Goal: Task Accomplishment & Management: Manage account settings

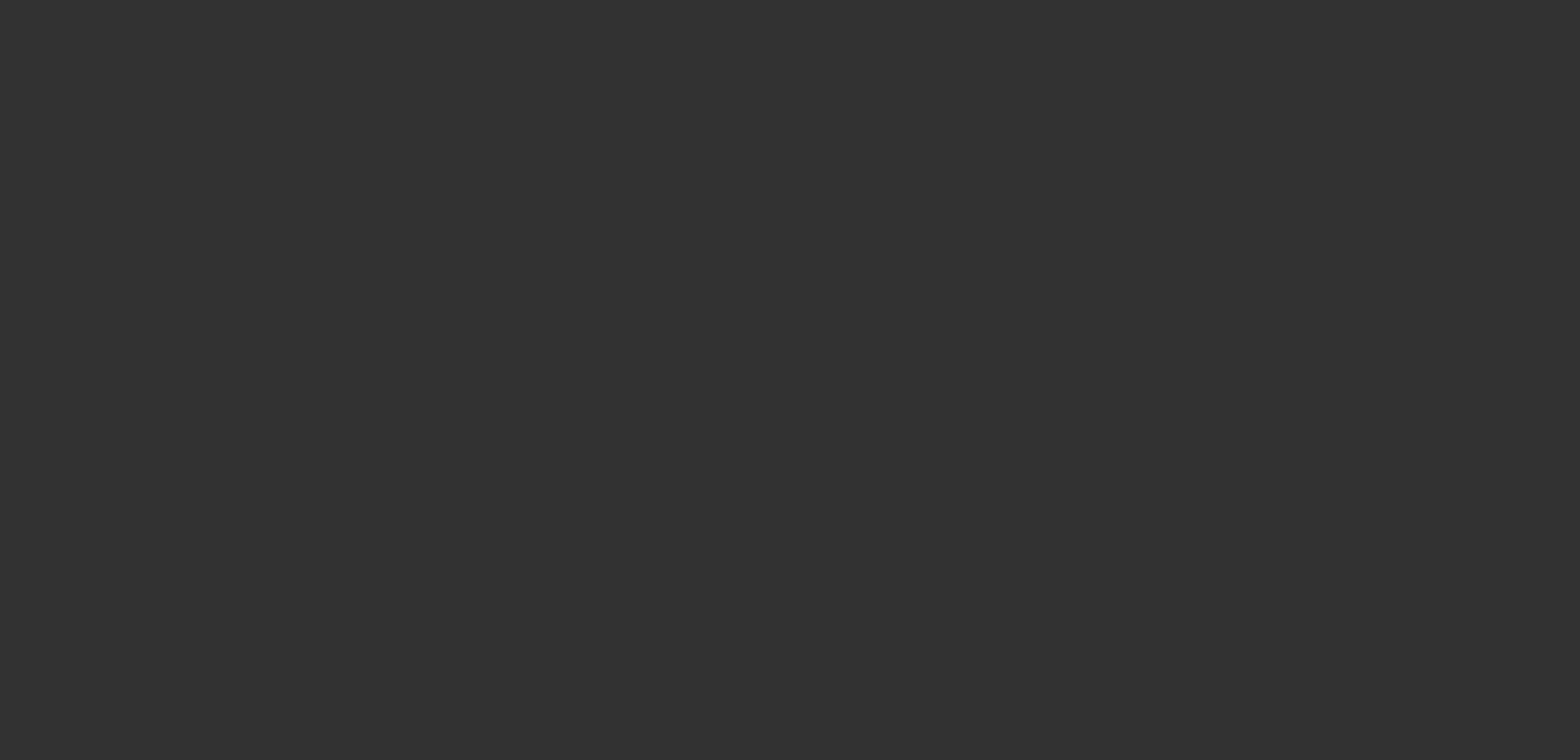
select select "3"
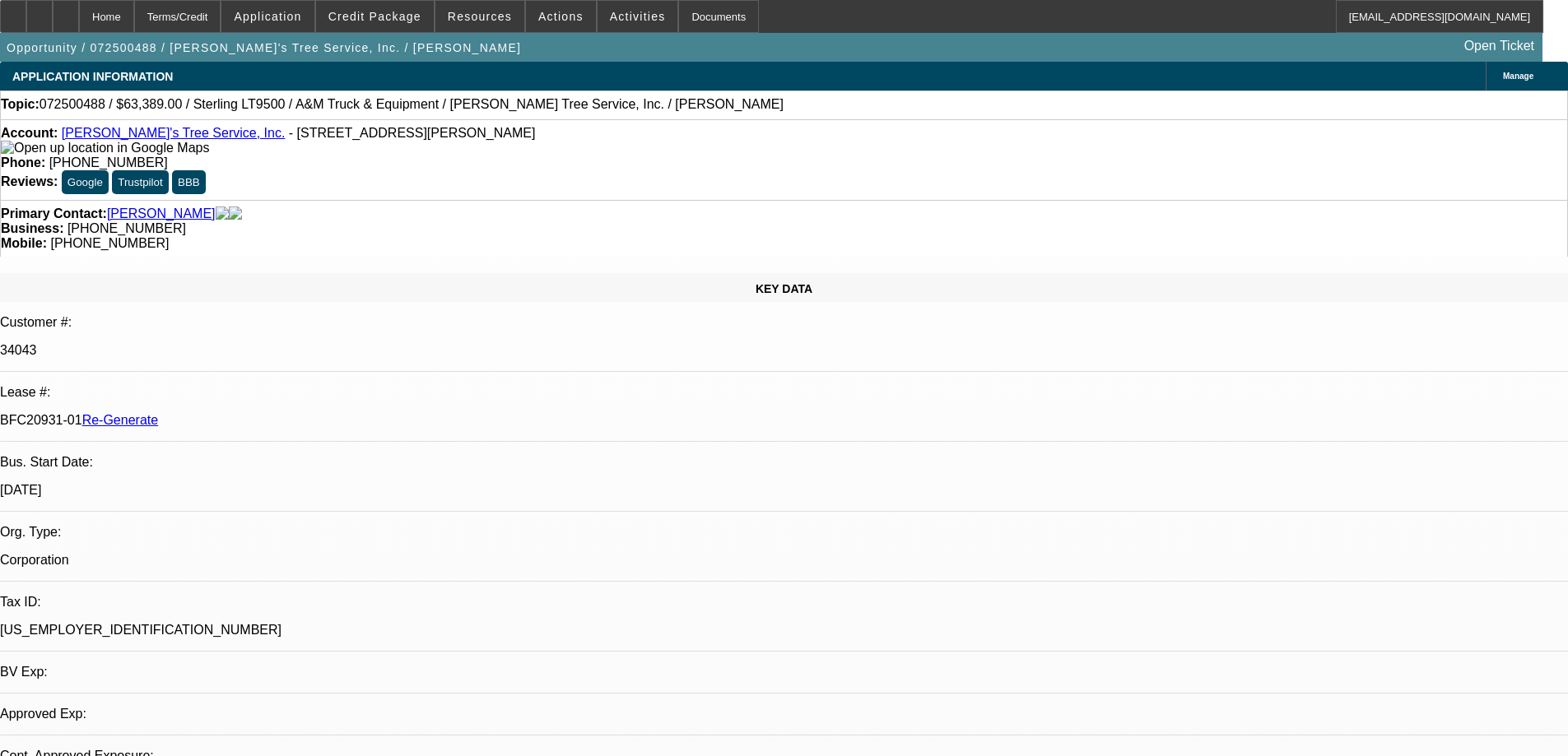
select select "0"
select select "2"
select select "0.1"
select select "1"
select select "2"
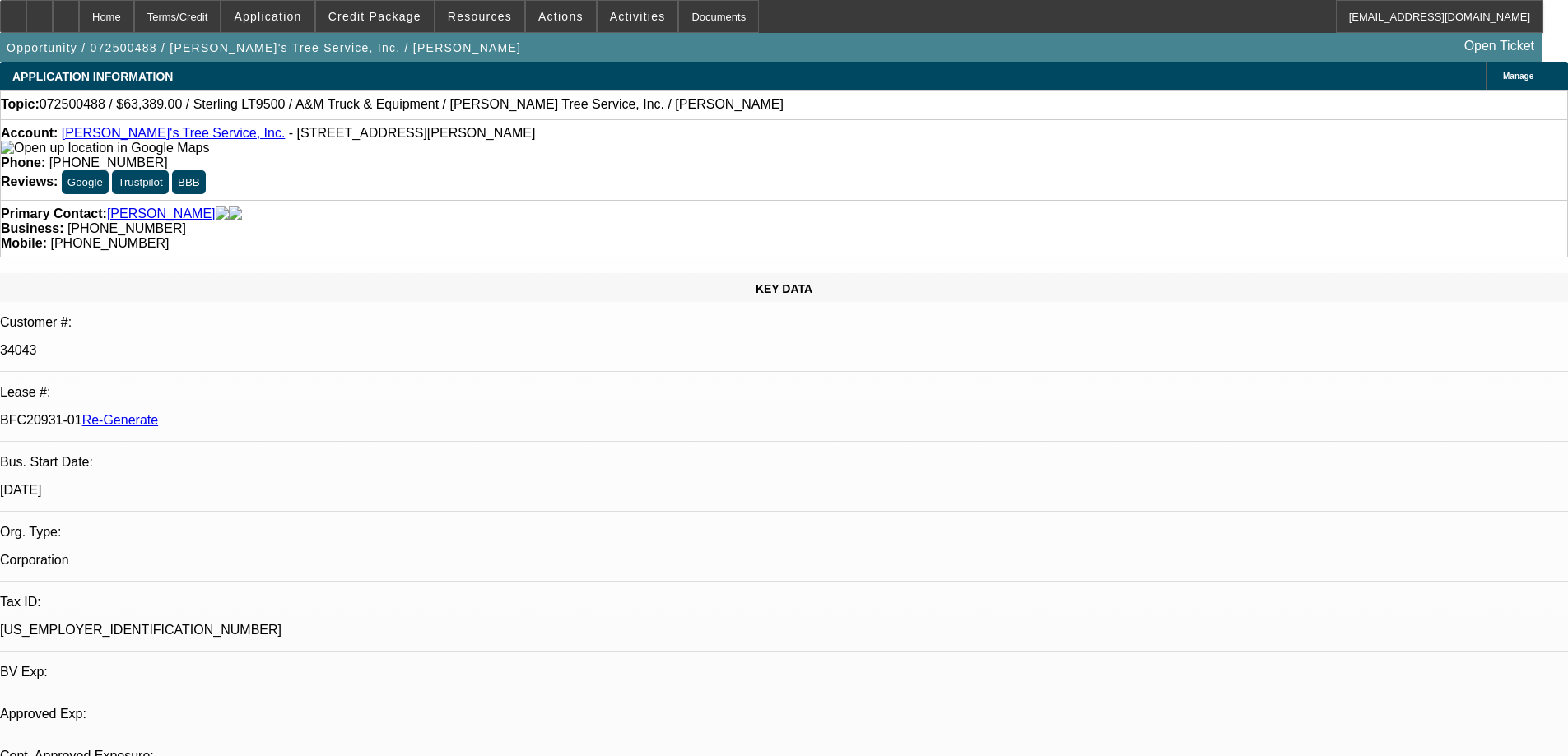
select select "4"
click at [388, 17] on span "Credit Package" at bounding box center [375, 15] width 93 height 13
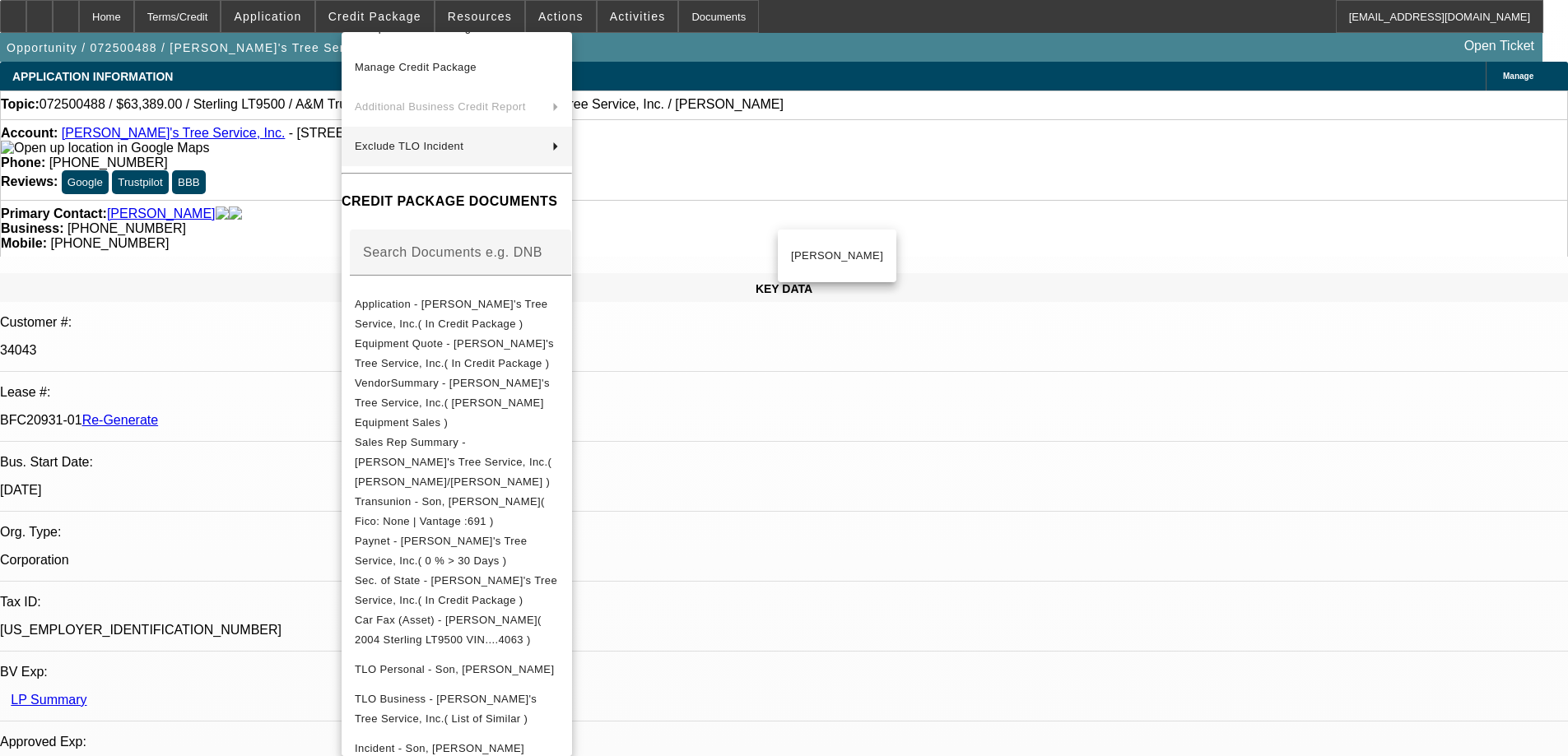
scroll to position [416, 0]
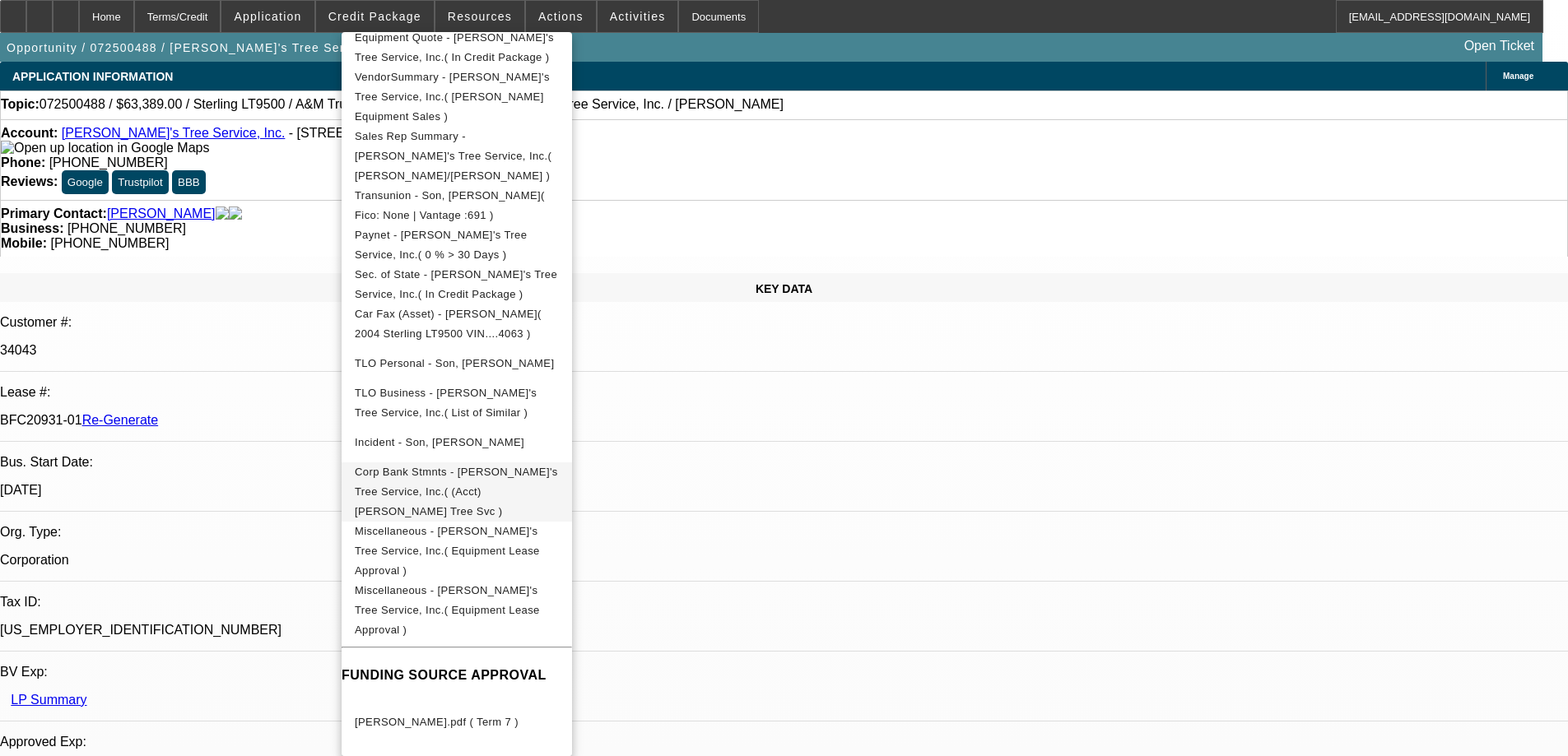
click at [439, 466] on span "Corp Bank Stmnts - [PERSON_NAME]'s Tree Service, Inc.( (Acct) [PERSON_NAME] Tre…" at bounding box center [456, 491] width 203 height 52
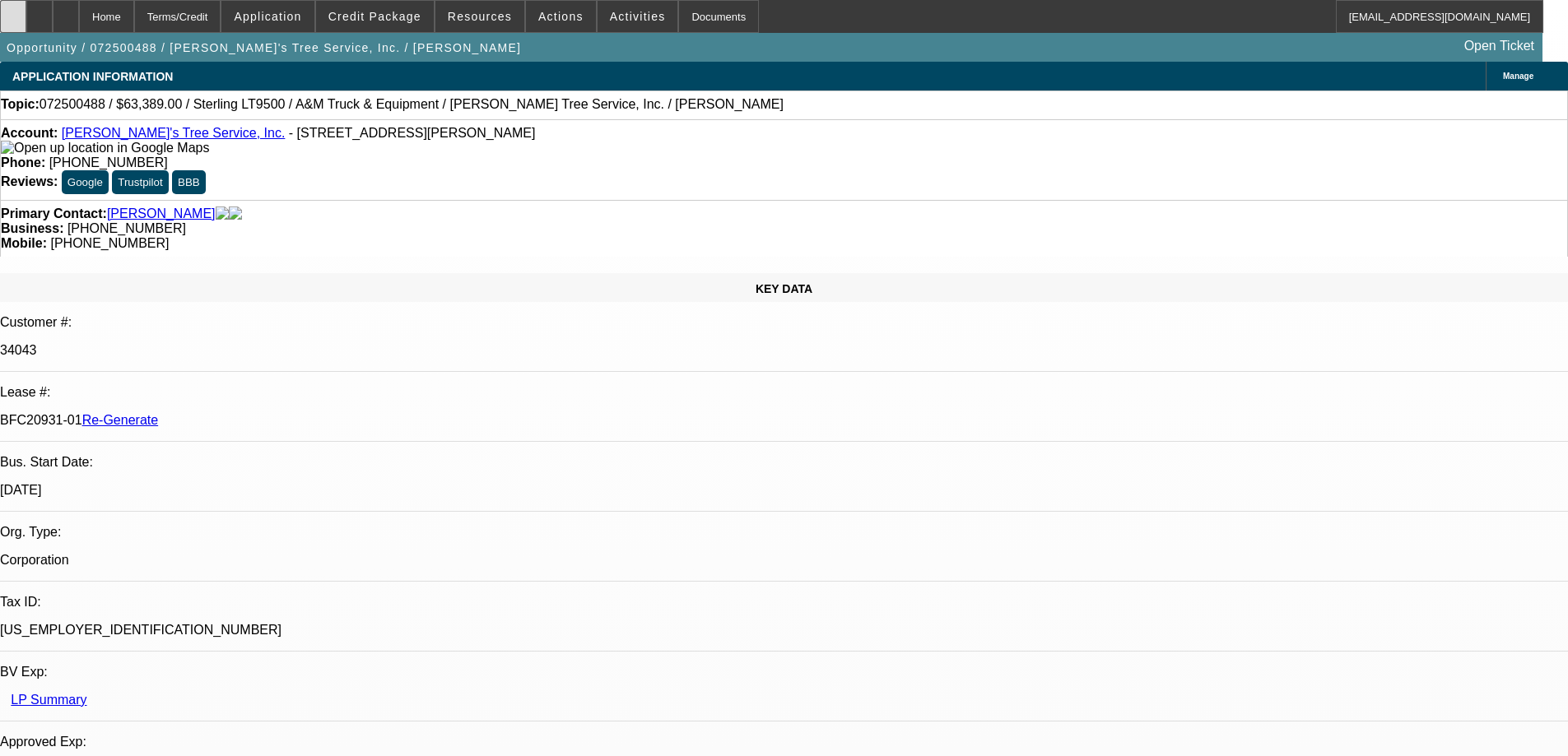
click at [27, 29] on div at bounding box center [13, 16] width 27 height 33
click at [609, 19] on span "Activities" at bounding box center [637, 15] width 56 height 13
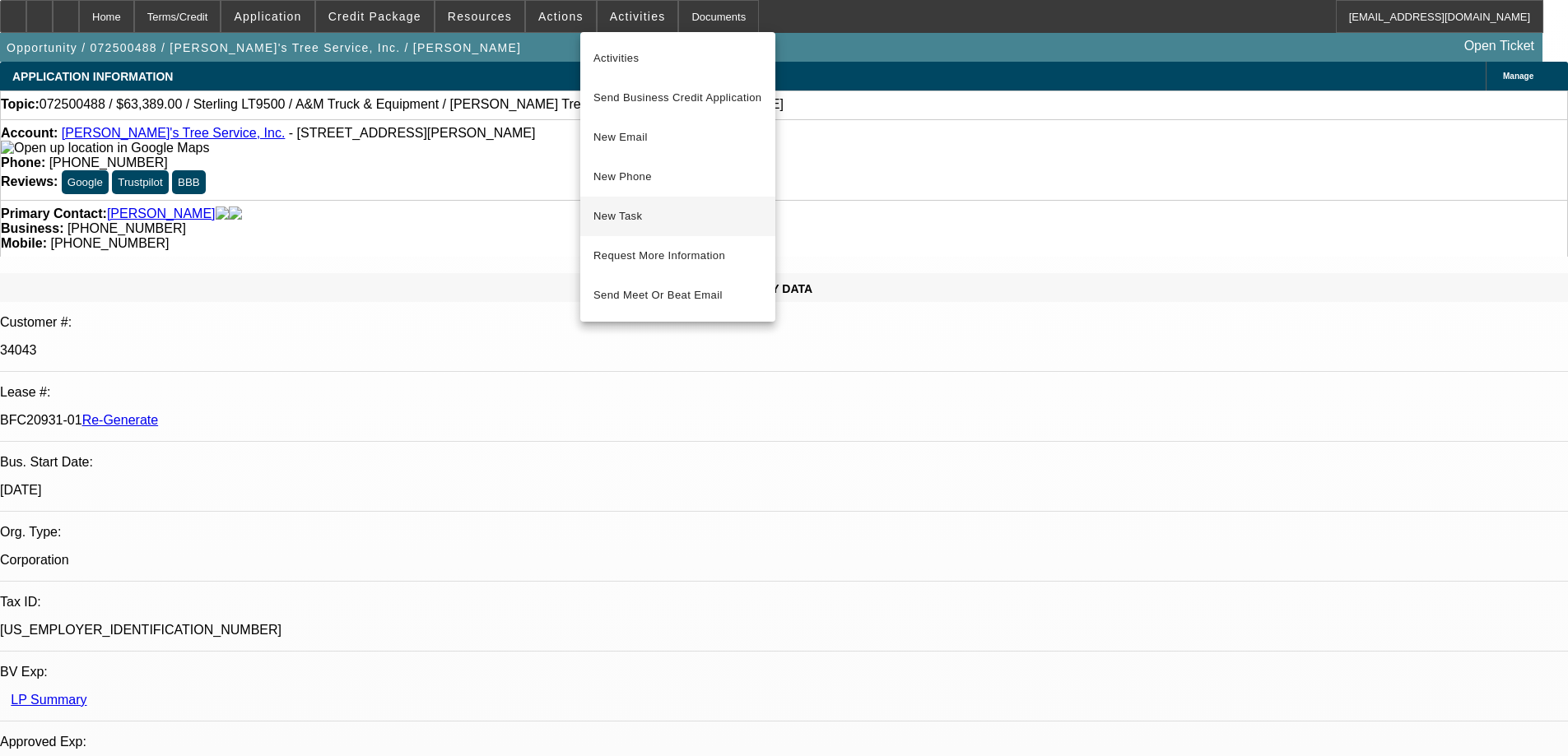
click at [629, 222] on span "New Task" at bounding box center [677, 216] width 168 height 20
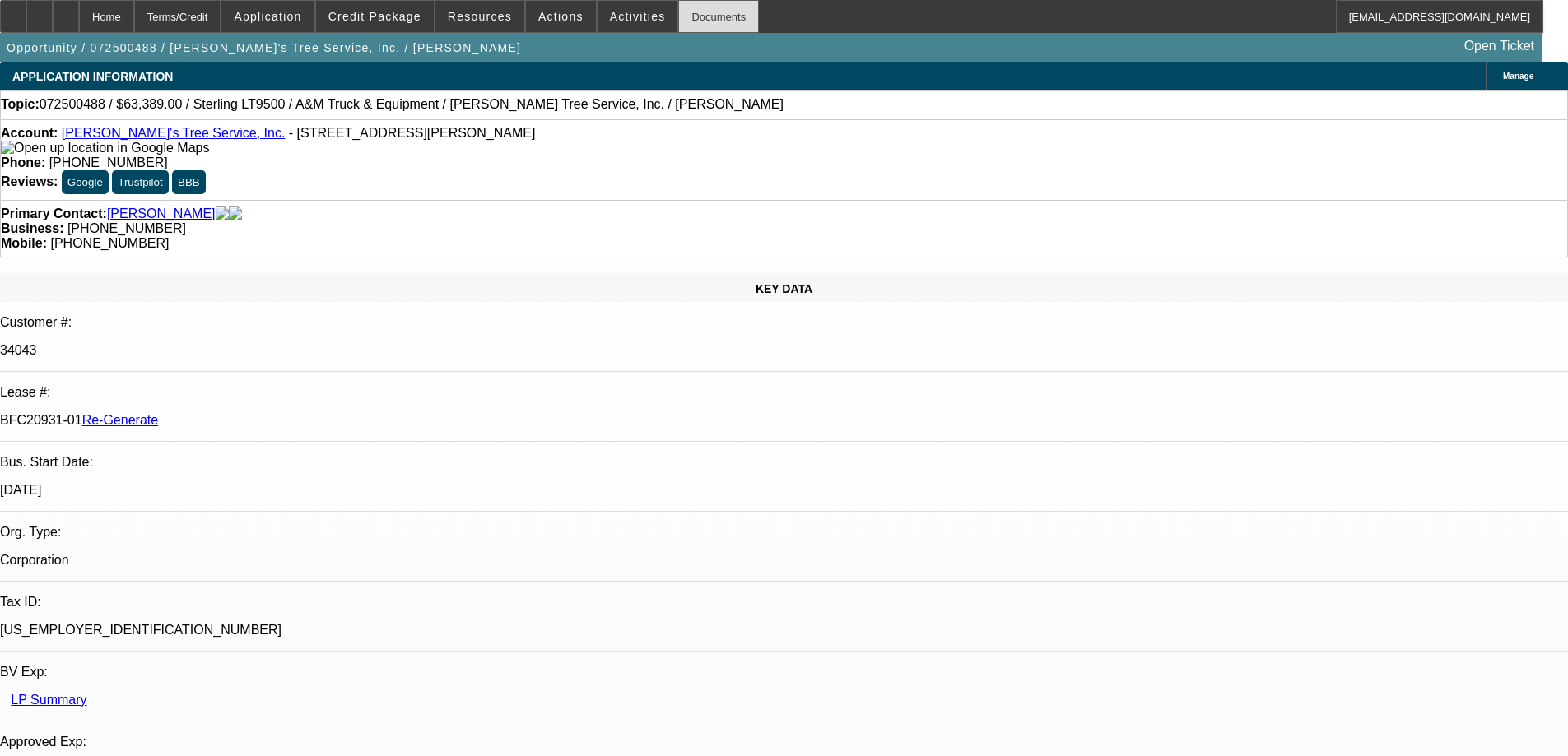
click at [678, 15] on div "Documents" at bounding box center [719, 16] width 81 height 33
click at [474, 23] on span at bounding box center [480, 16] width 89 height 40
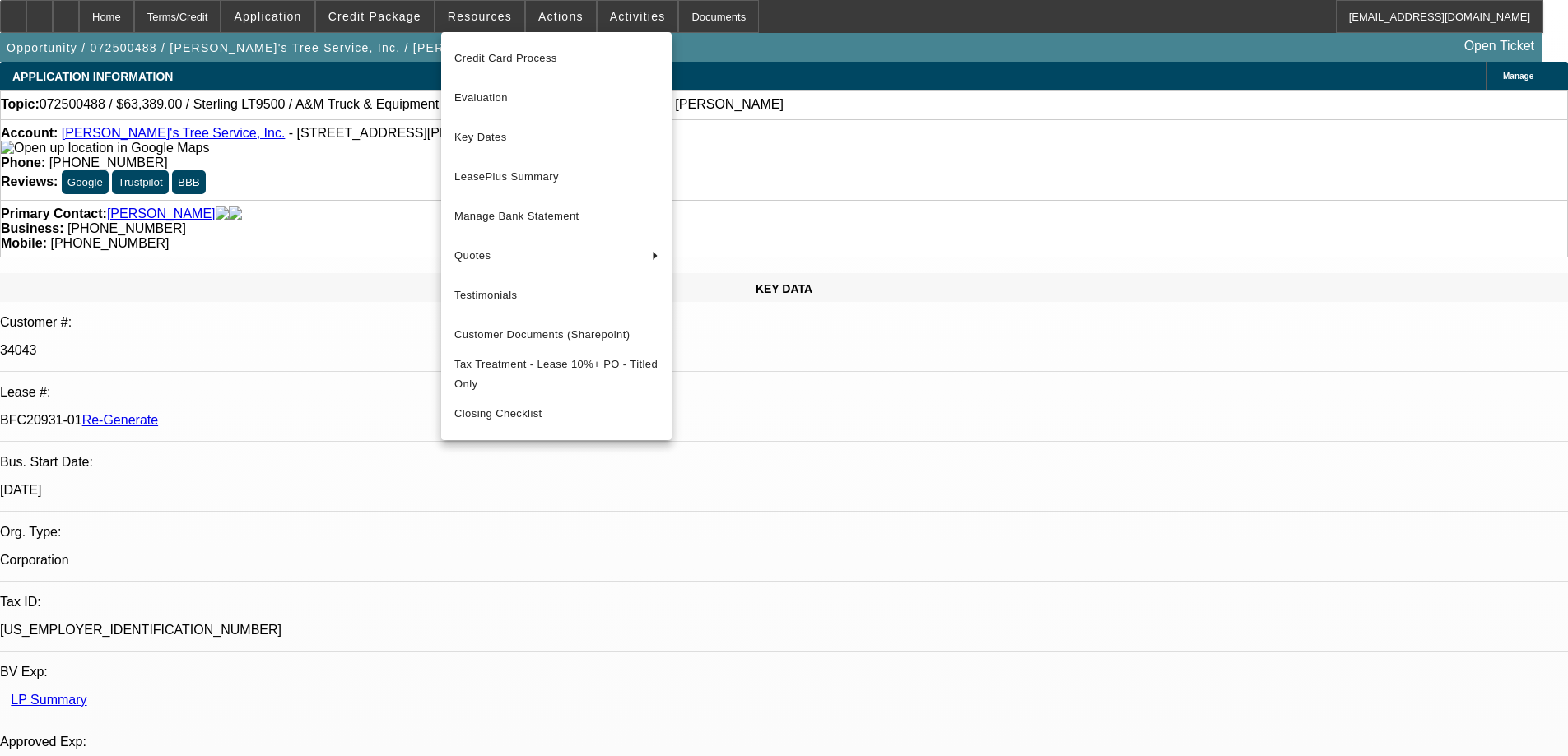
click at [455, 145] on span "Key Dates" at bounding box center [556, 137] width 204 height 20
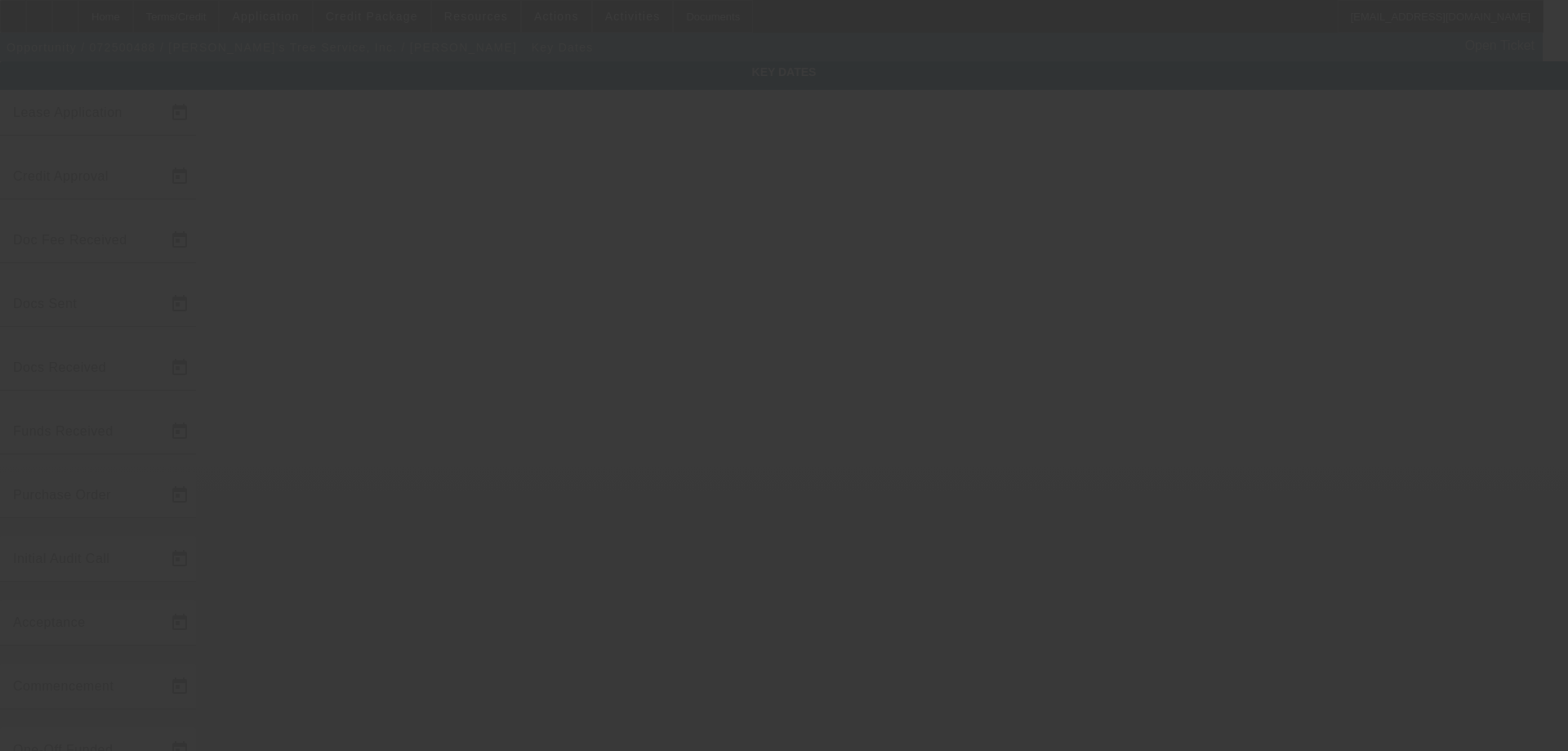
type input "[DATE]"
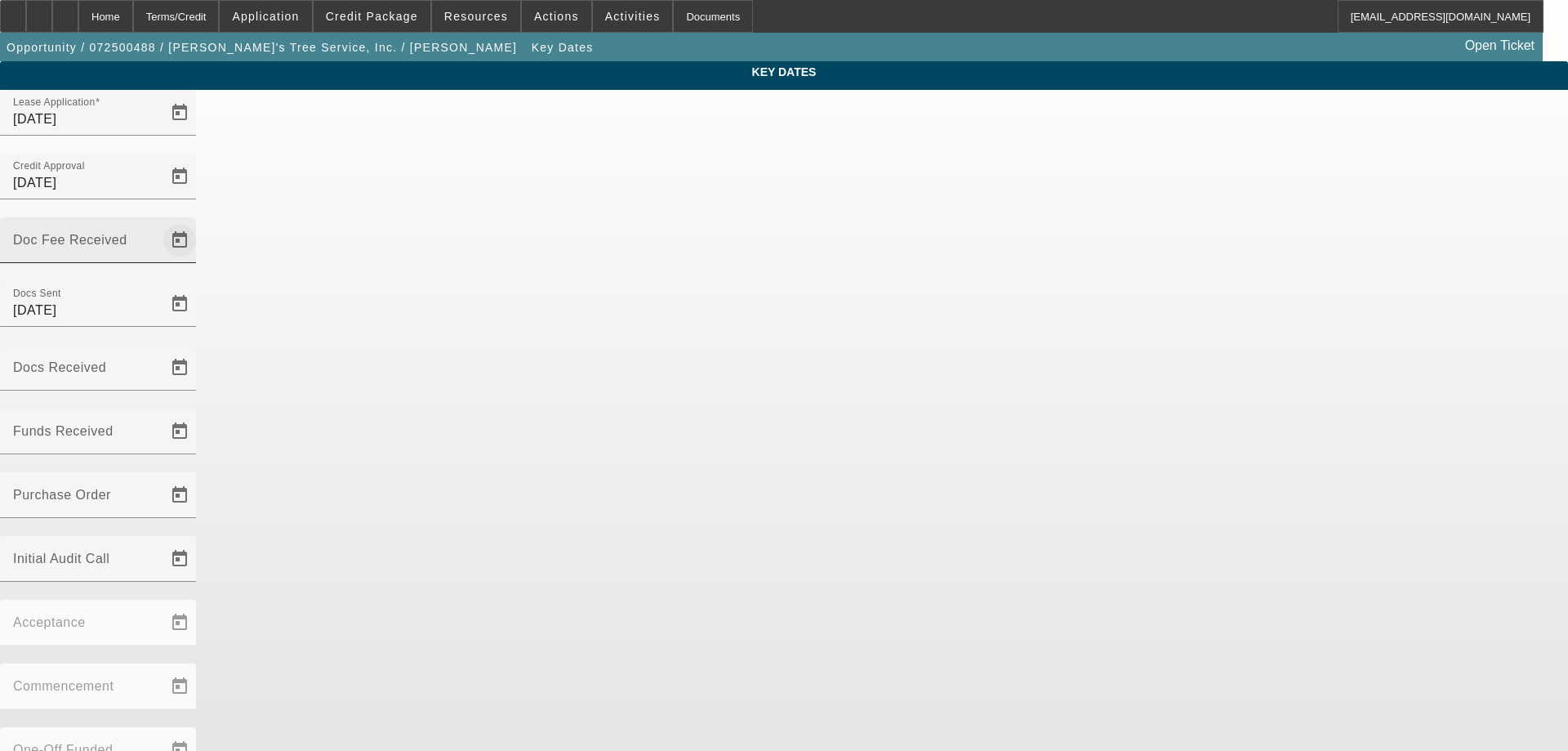
click at [200, 221] on span "Open calendar" at bounding box center [180, 241] width 39 height 39
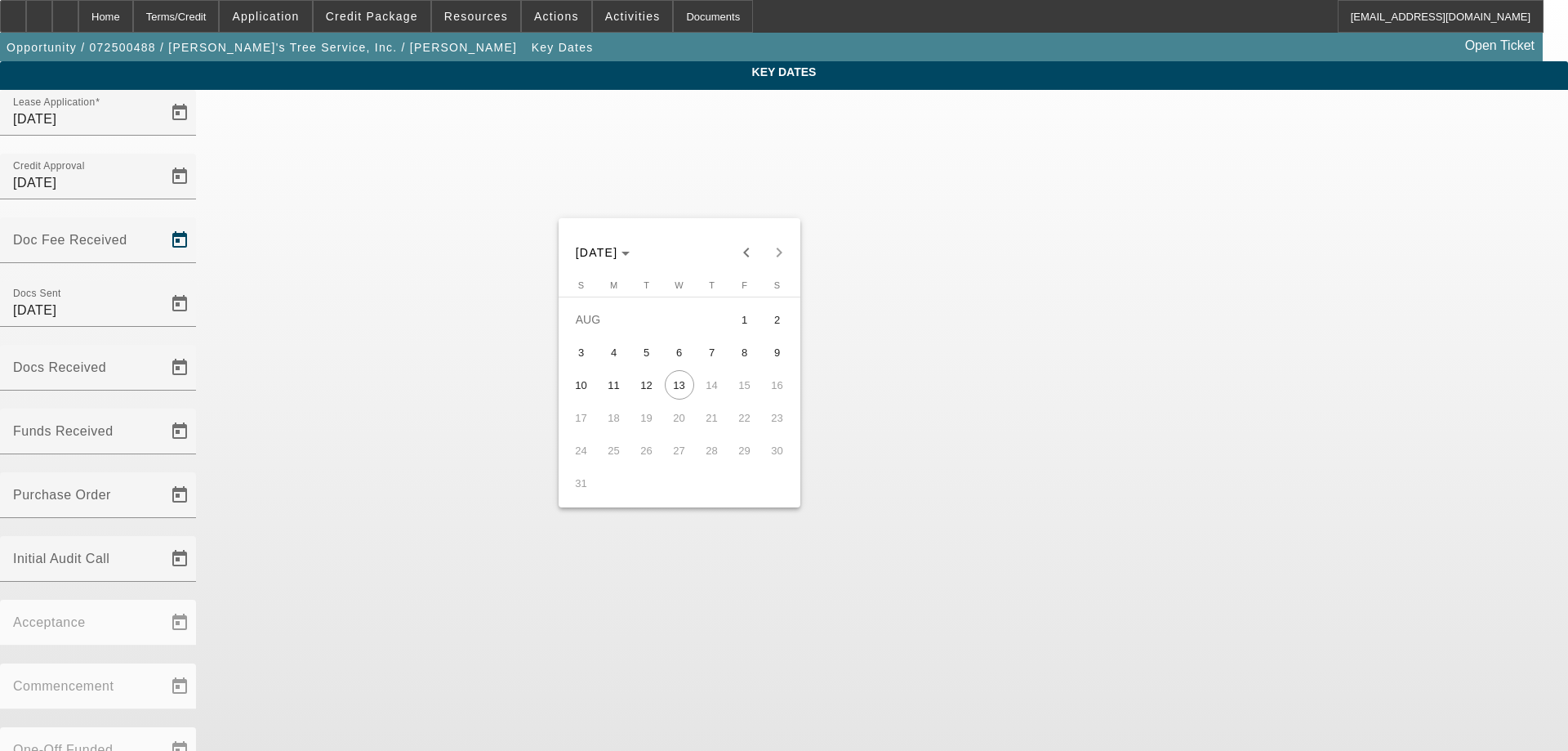
click at [617, 390] on span "11" at bounding box center [614, 385] width 29 height 29
type input "[DATE]"
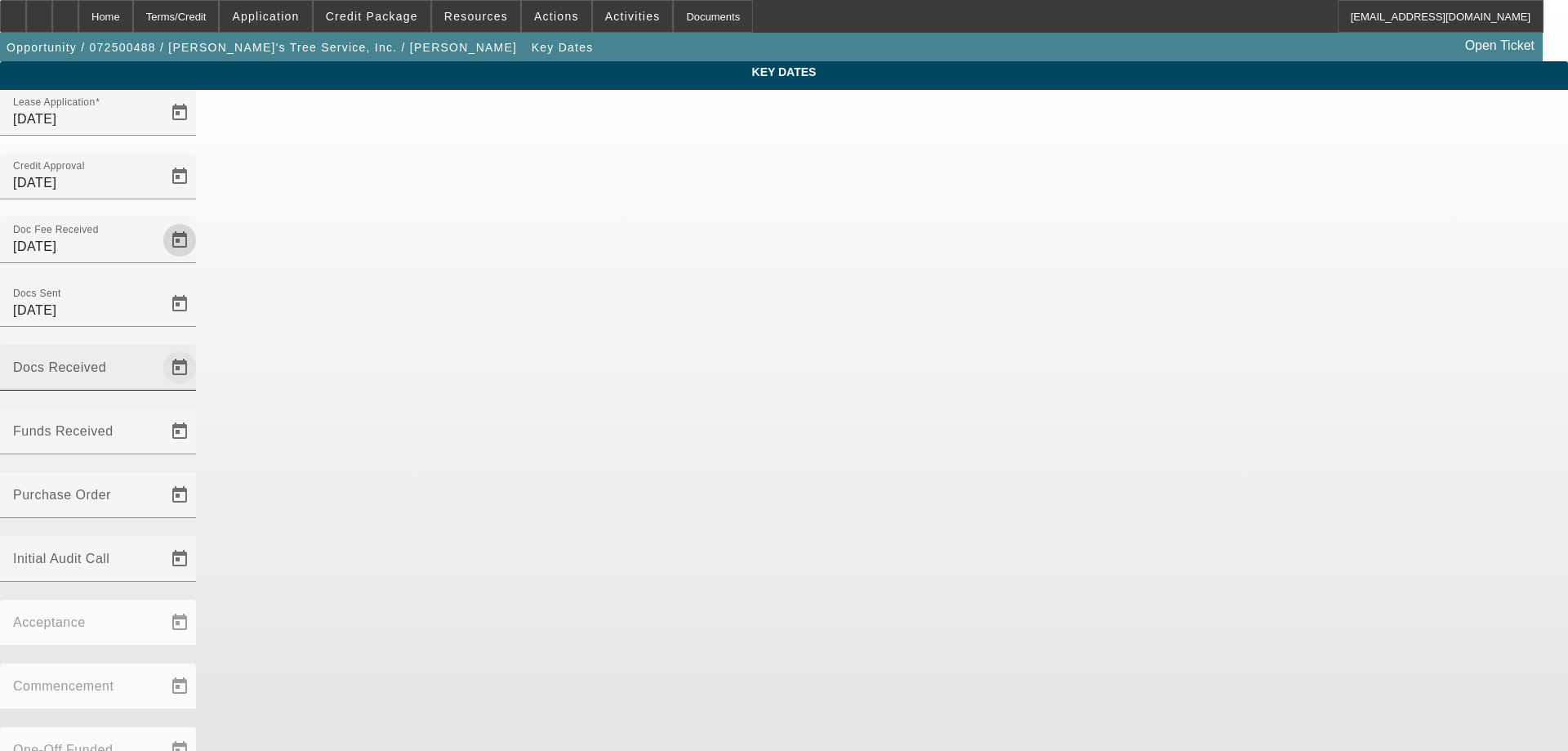
click at [200, 348] on span "Open calendar" at bounding box center [180, 368] width 39 height 39
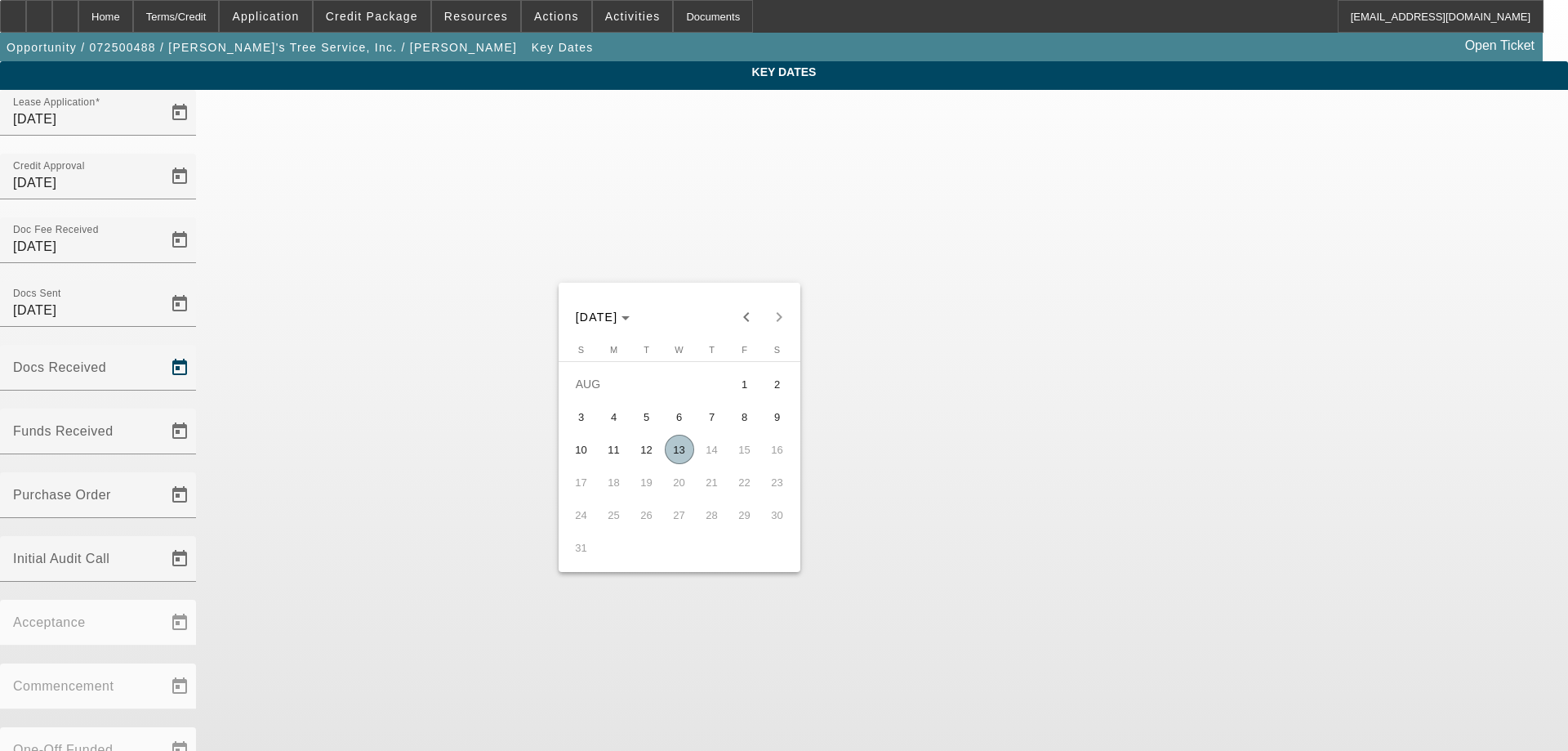
click at [641, 451] on span "12" at bounding box center [647, 449] width 29 height 29
type input "[DATE]"
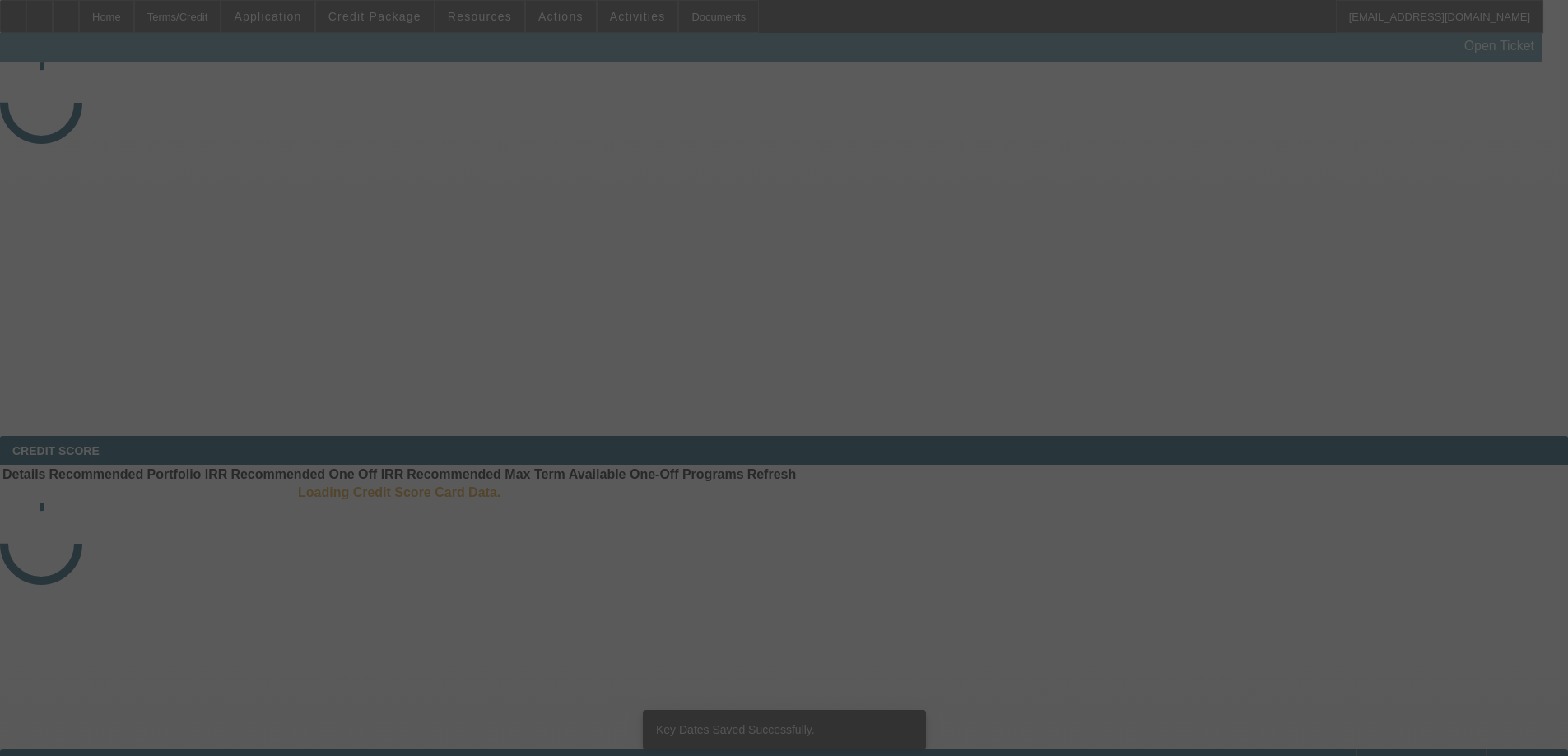
select select "3"
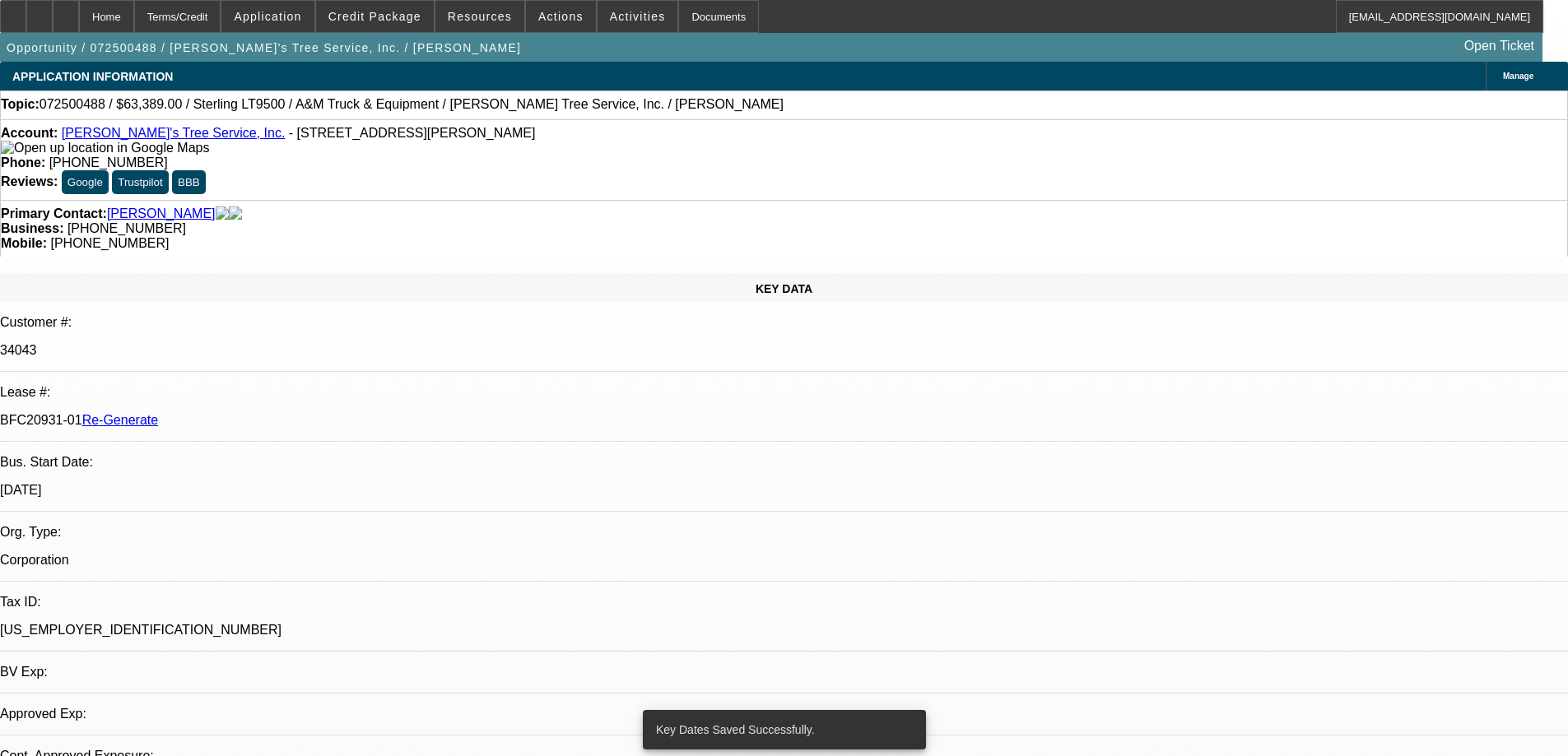
select select "0"
select select "2"
select select "0.1"
select select "4"
